Goal: Task Accomplishment & Management: Use online tool/utility

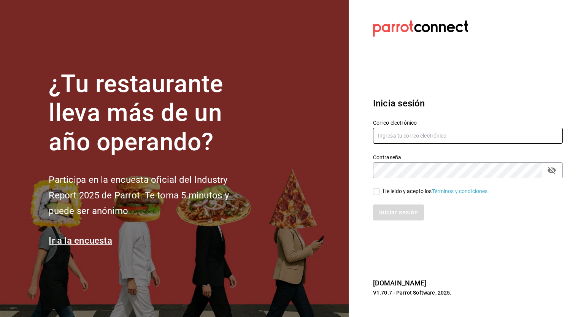
type input "[PERSON_NAME][EMAIL_ADDRESS][PERSON_NAME][DOMAIN_NAME]"
click at [373, 192] on input "He leído y acepto los Términos y condiciones." at bounding box center [376, 191] width 7 height 7
checkbox input "true"
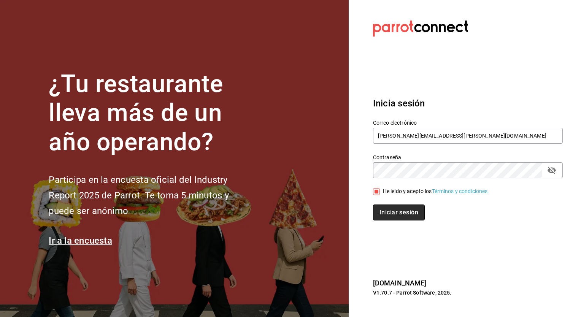
click at [388, 213] on button "Iniciar sesión" at bounding box center [399, 212] width 52 height 16
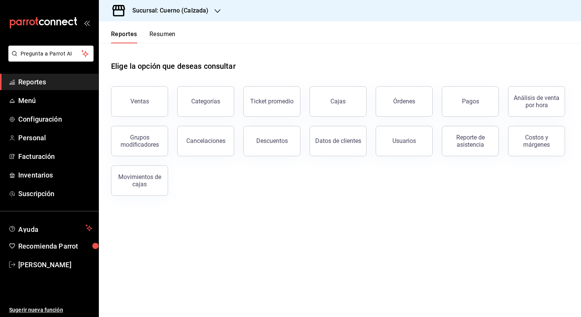
click at [195, 7] on h3 "Sucursal: Cuerno (Calzada)" at bounding box center [167, 10] width 82 height 9
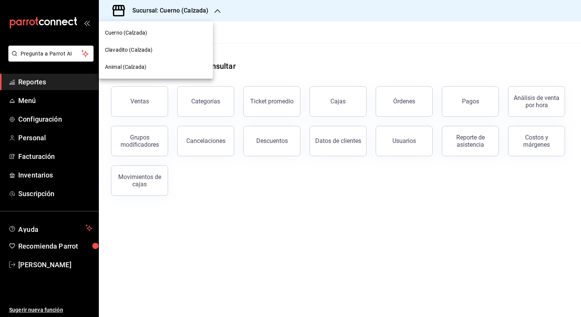
click at [137, 52] on span "Clavadito (Calzada)" at bounding box center [129, 50] width 48 height 8
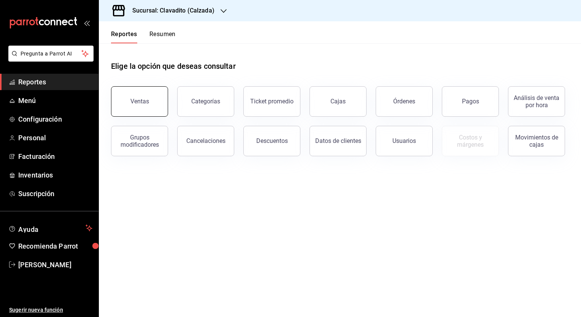
click at [136, 94] on button "Ventas" at bounding box center [139, 101] width 57 height 30
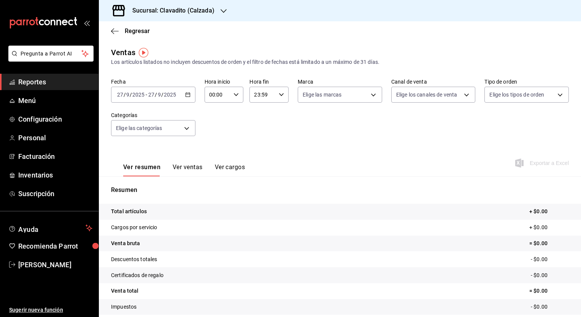
click at [187, 94] on icon "button" at bounding box center [187, 94] width 5 height 5
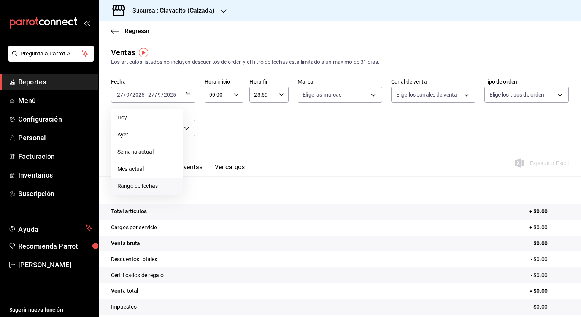
click at [138, 186] on span "Rango de fechas" at bounding box center [146, 186] width 59 height 8
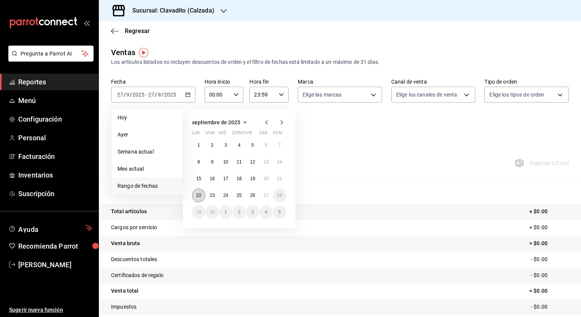
click at [198, 197] on abbr "22" at bounding box center [198, 195] width 5 height 5
click at [267, 200] on button "27" at bounding box center [265, 196] width 13 height 14
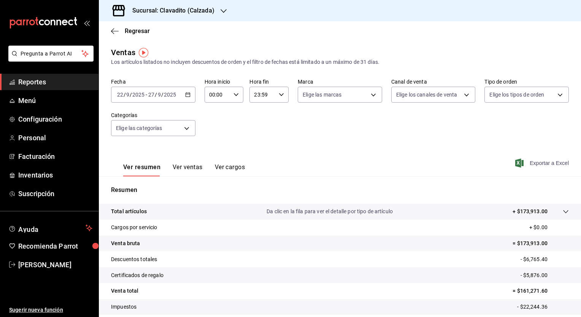
click at [545, 159] on span "Exportar a Excel" at bounding box center [543, 162] width 52 height 9
